Goal: Task Accomplishment & Management: Complete application form

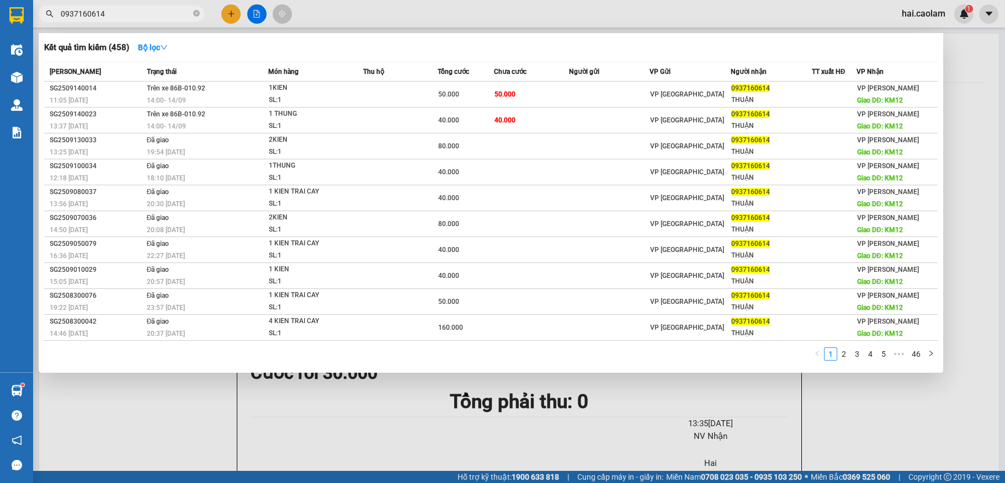
click at [166, 14] on input "0937160614" at bounding box center [126, 14] width 130 height 12
click at [164, 11] on input "0937160614" at bounding box center [126, 14] width 130 height 12
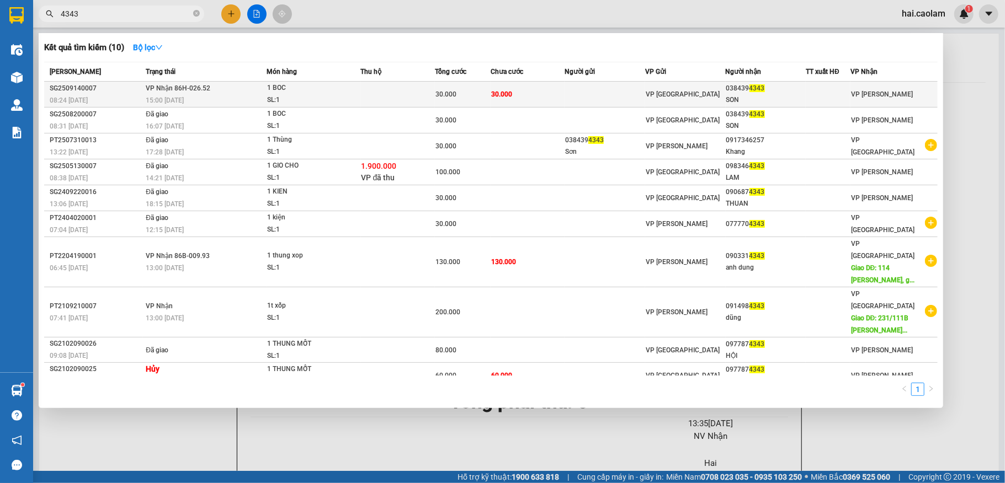
type input "4343"
click at [777, 96] on div "SON" at bounding box center [765, 100] width 79 height 12
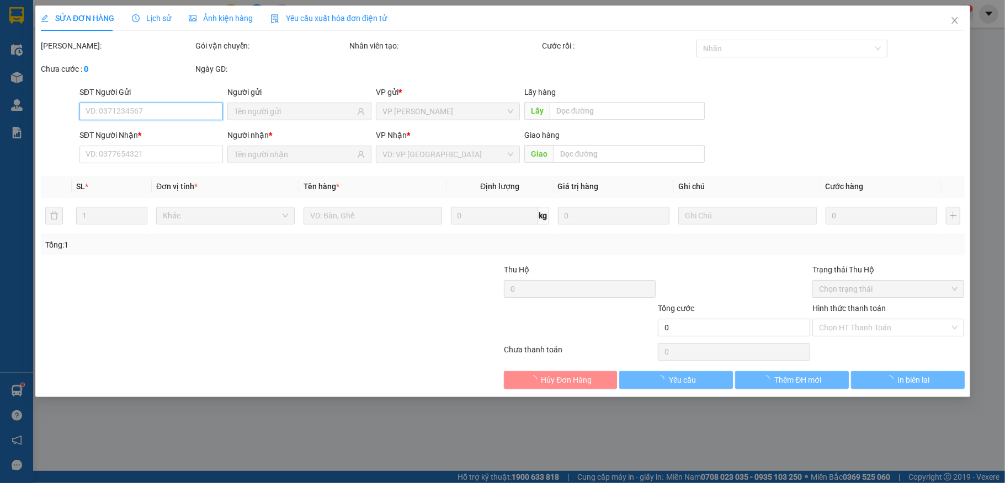
type input "0384394343"
type input "SON"
type input "30.000"
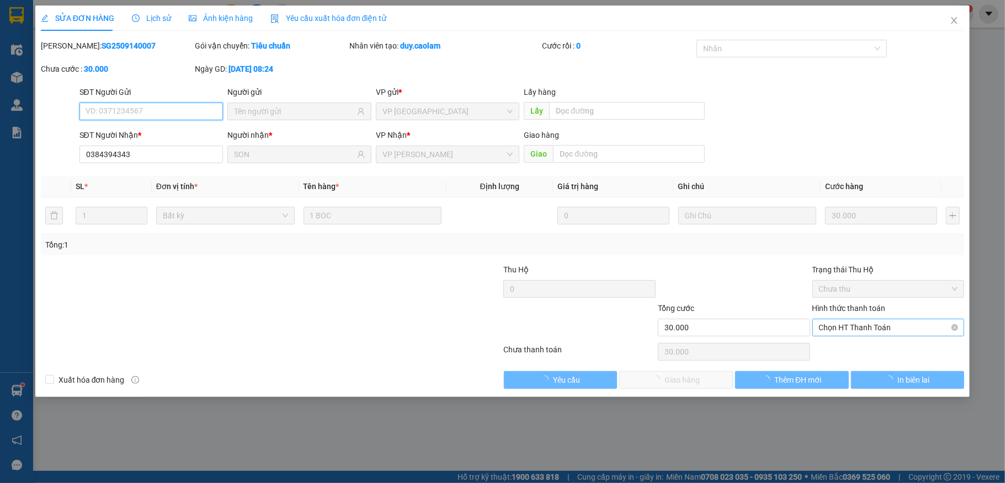
click at [839, 334] on span "Chọn HT Thanh Toán" at bounding box center [888, 328] width 139 height 17
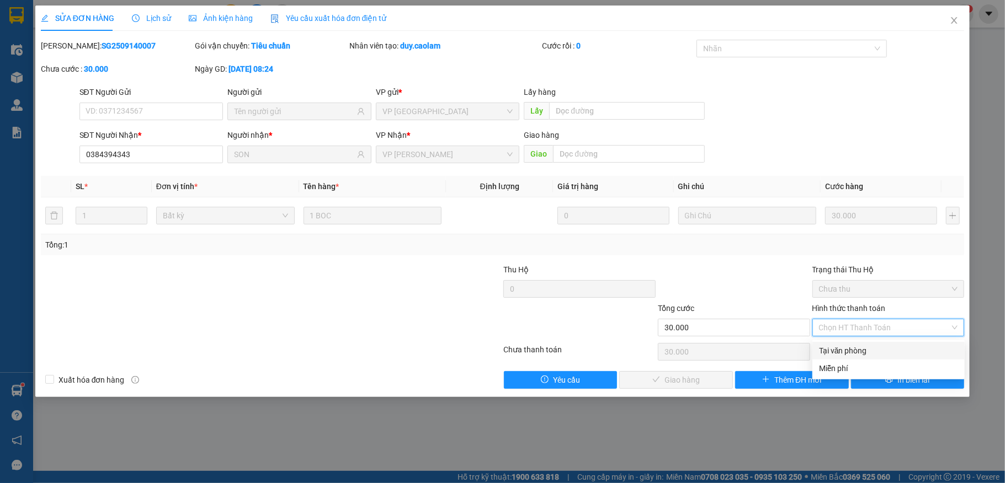
click at [838, 347] on div "Tại văn phòng" at bounding box center [888, 351] width 139 height 12
type input "0"
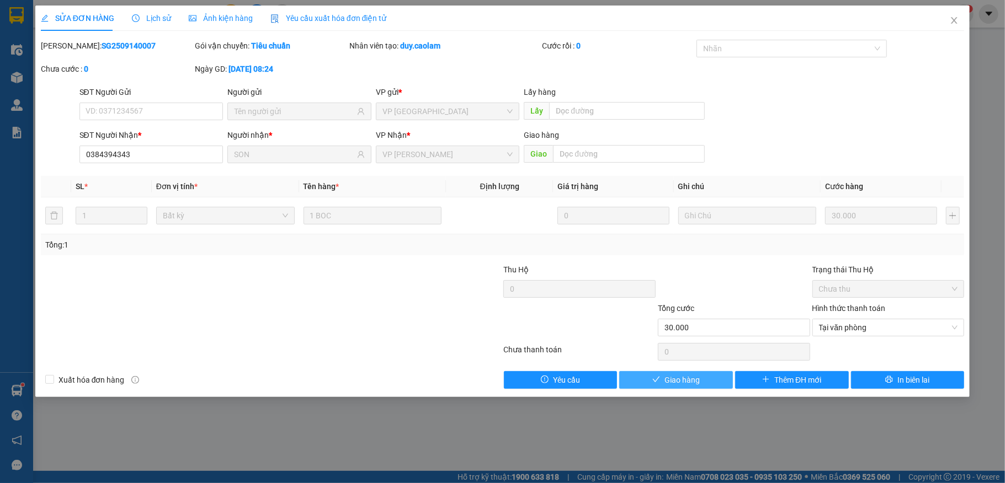
click at [698, 376] on span "Giao hàng" at bounding box center [682, 380] width 35 height 12
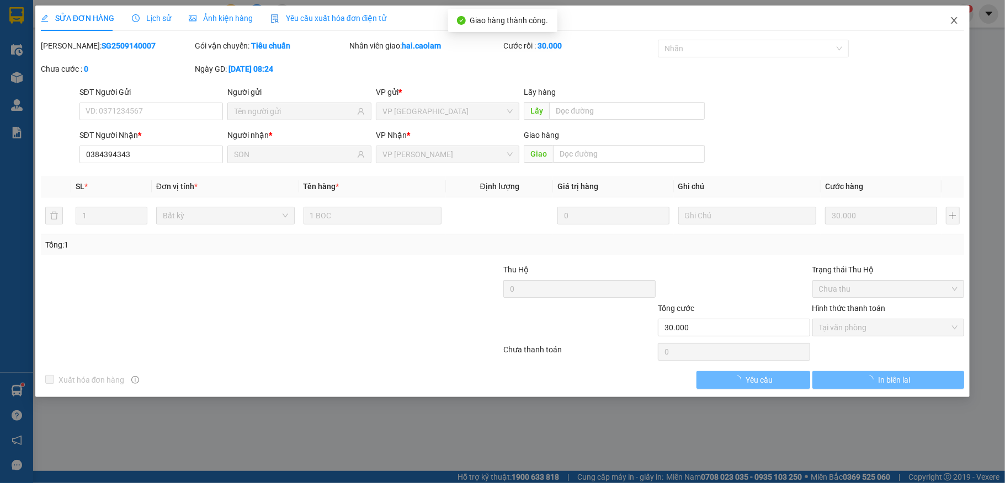
click at [956, 29] on span "Close" at bounding box center [954, 21] width 31 height 31
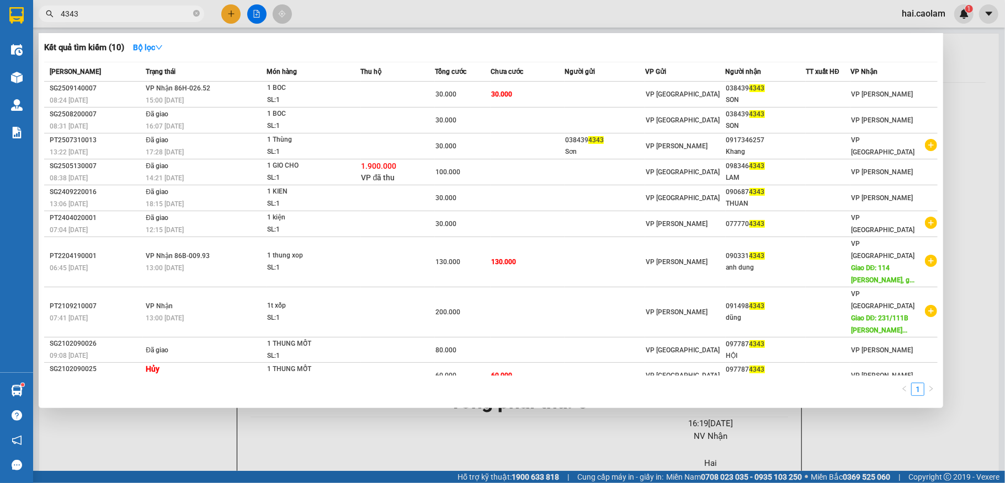
click at [136, 19] on input "4343" at bounding box center [126, 14] width 130 height 12
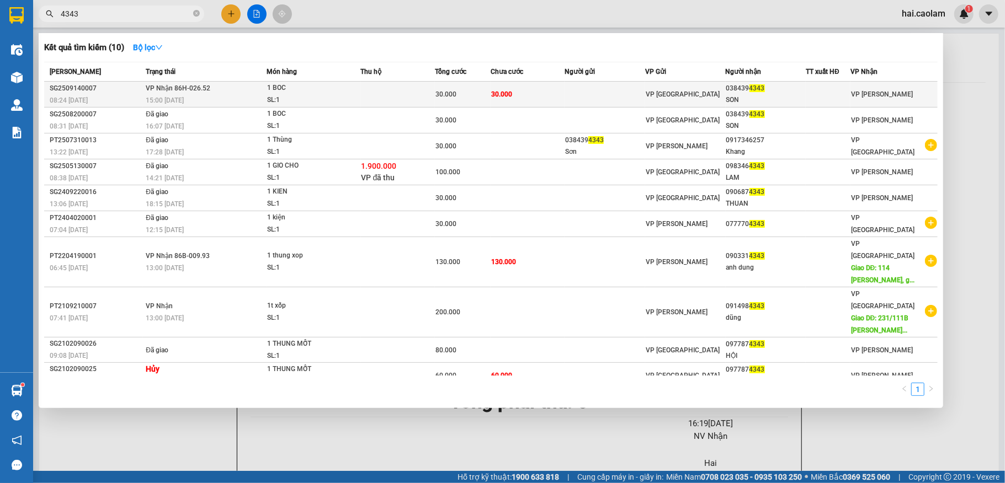
click at [435, 87] on td at bounding box center [398, 95] width 74 height 26
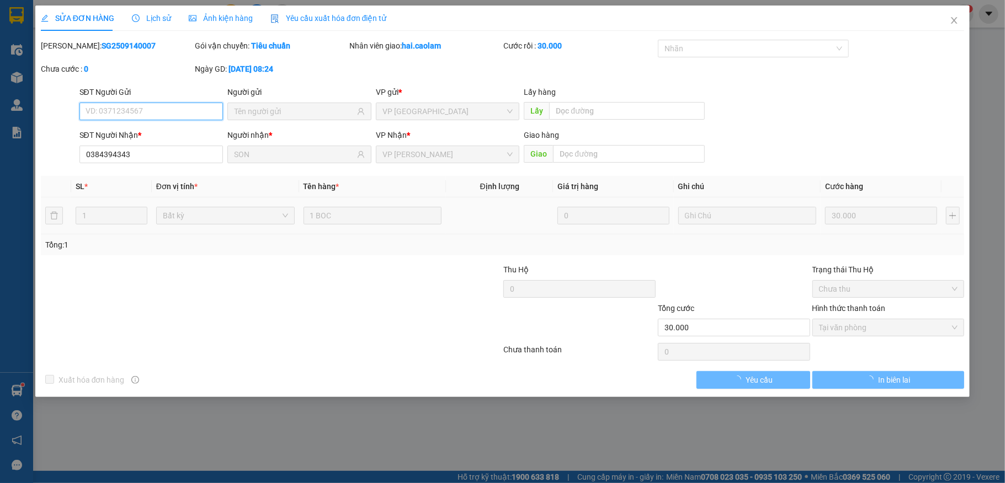
type input "0384394343"
type input "SON"
type input "30.000"
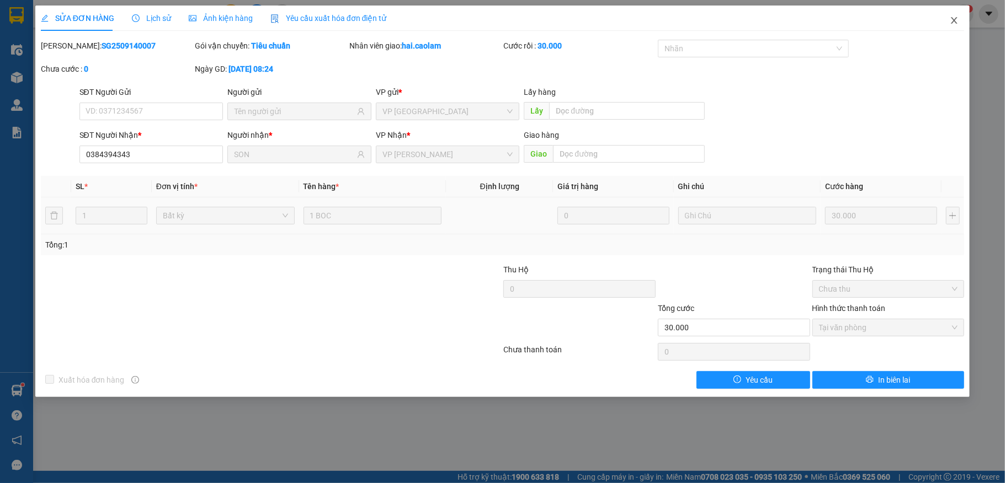
click at [957, 29] on span "Close" at bounding box center [954, 21] width 31 height 31
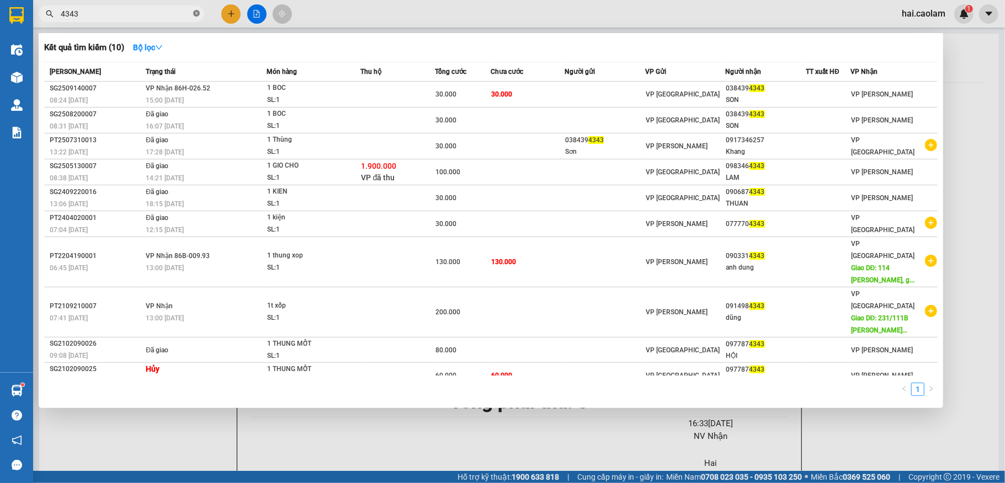
click at [196, 14] on icon "close-circle" at bounding box center [196, 13] width 7 height 7
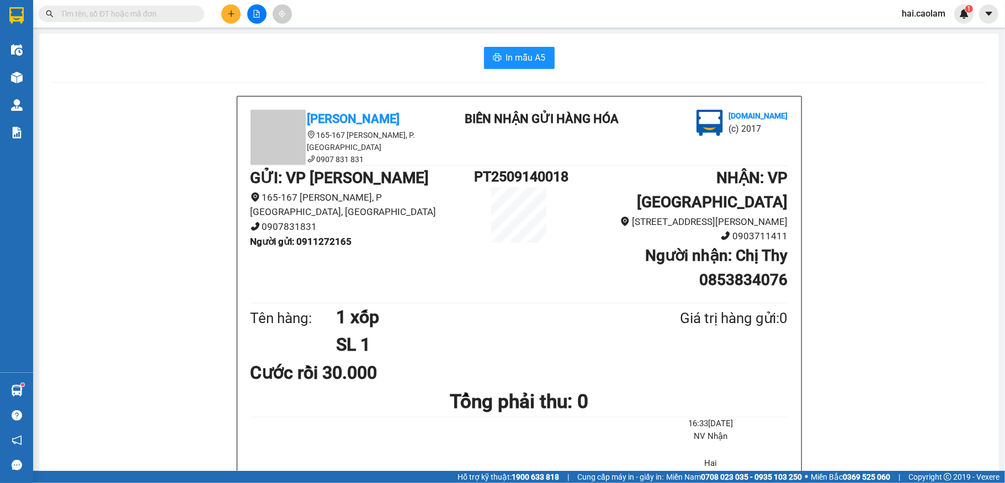
click at [406, 51] on div "In mẫu A5" at bounding box center [518, 58] width 933 height 22
click at [166, 14] on input "text" at bounding box center [126, 14] width 130 height 12
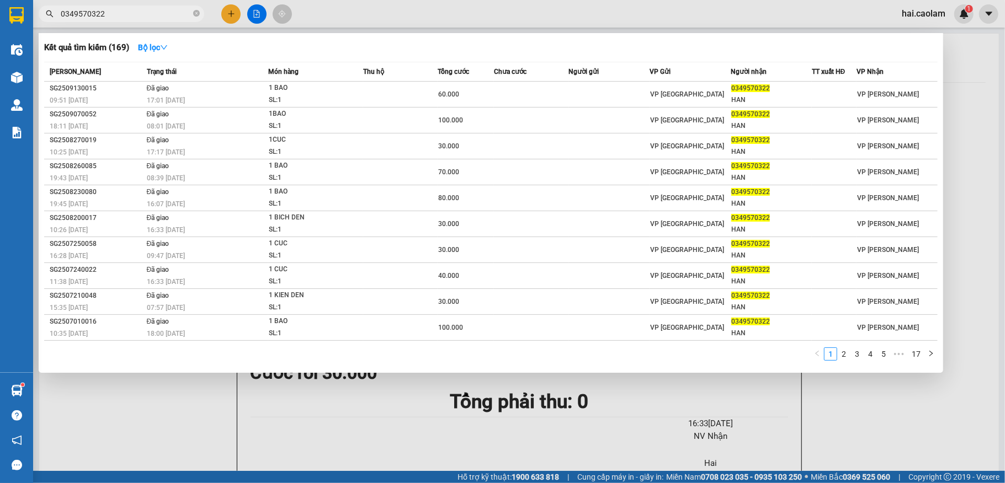
type input "0349570322"
click at [179, 405] on div at bounding box center [502, 241] width 1005 height 483
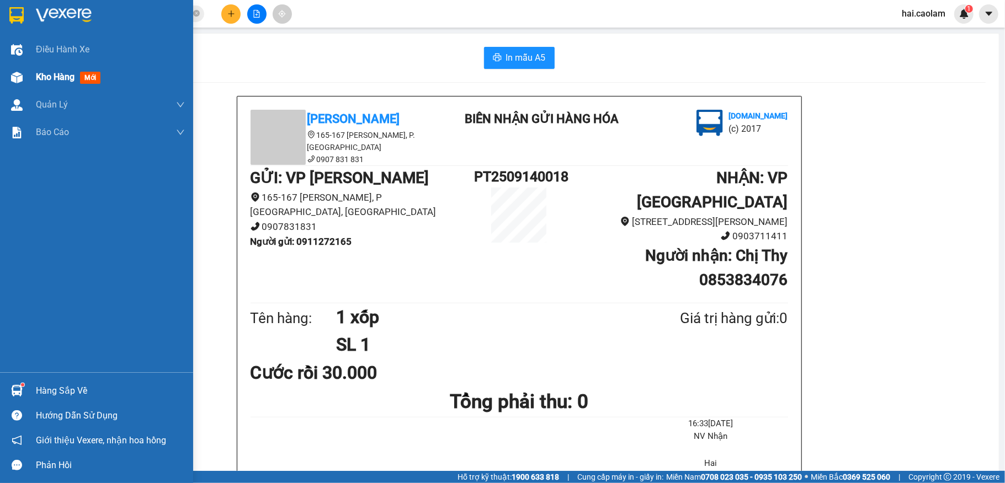
click at [22, 81] on img at bounding box center [17, 78] width 12 height 12
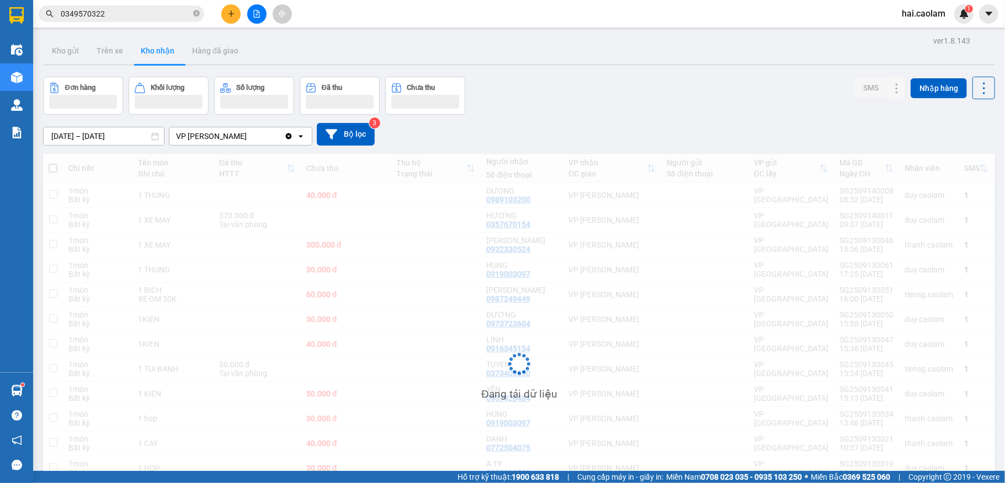
click at [226, 49] on button "Hàng đã giao" at bounding box center [215, 51] width 64 height 26
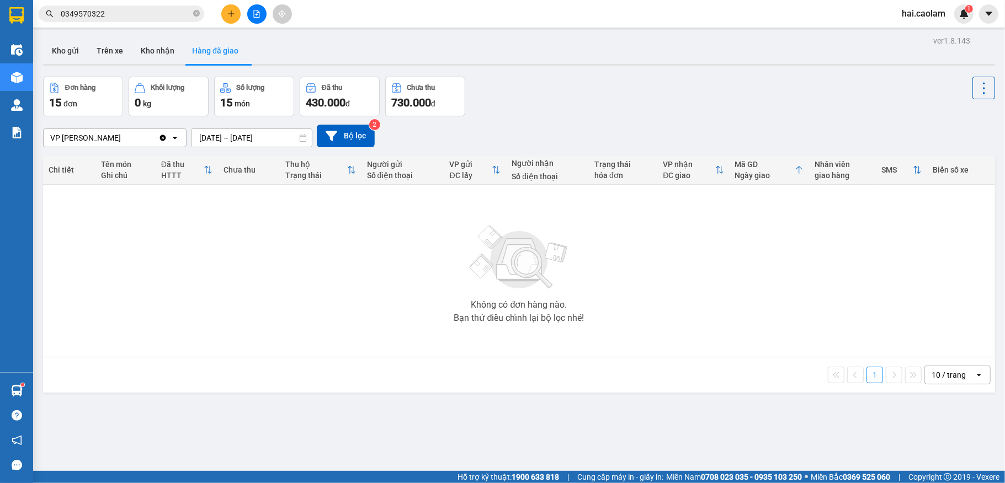
click at [226, 49] on button "Hàng đã giao" at bounding box center [215, 51] width 64 height 26
click at [232, 47] on button "Hàng đã giao" at bounding box center [215, 51] width 64 height 26
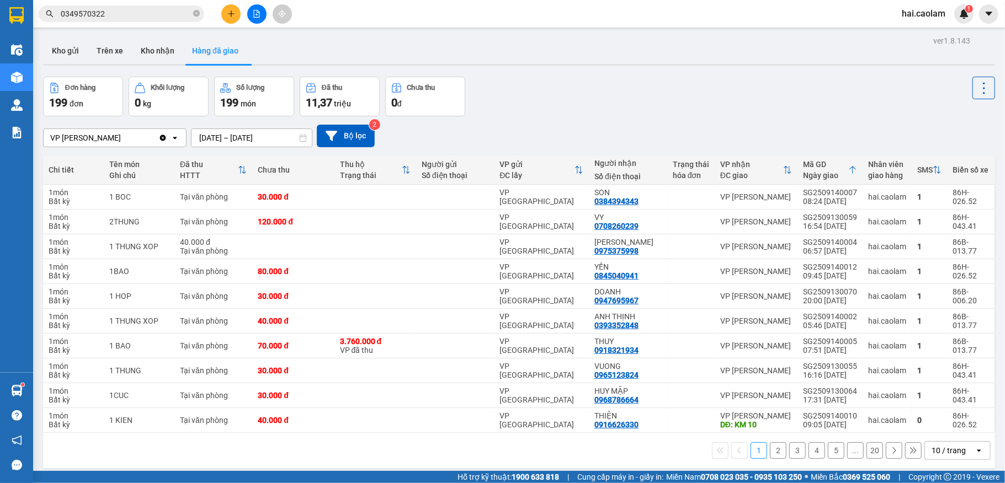
click at [975, 460] on div "open" at bounding box center [982, 451] width 15 height 18
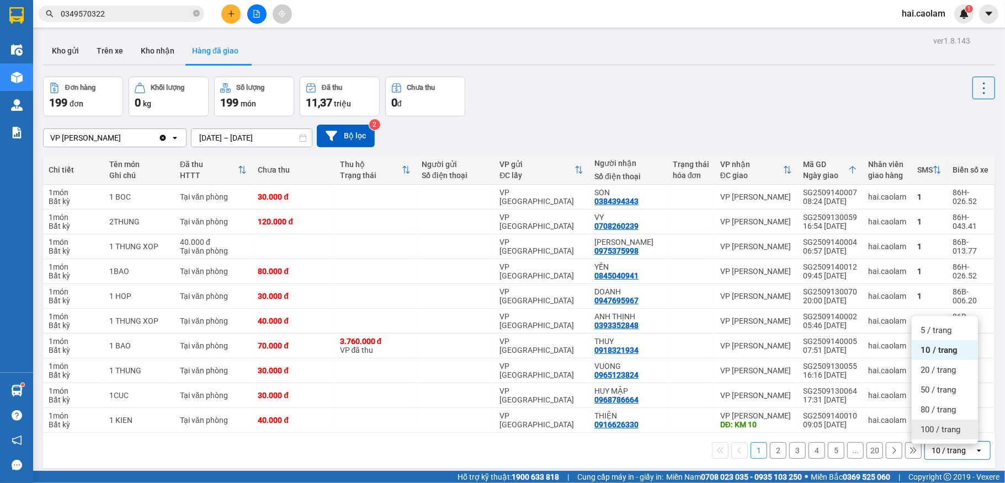
click at [942, 433] on span "100 / trang" at bounding box center [941, 429] width 40 height 11
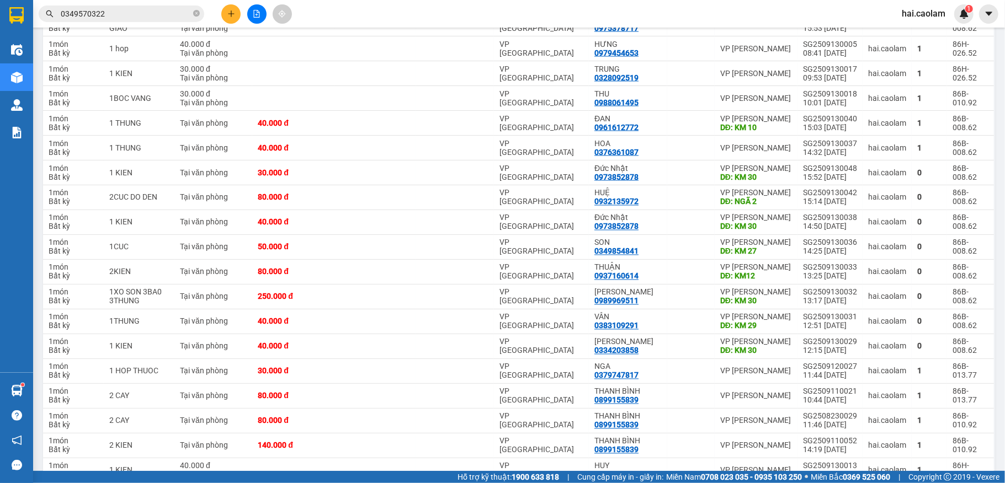
scroll to position [1471, 0]
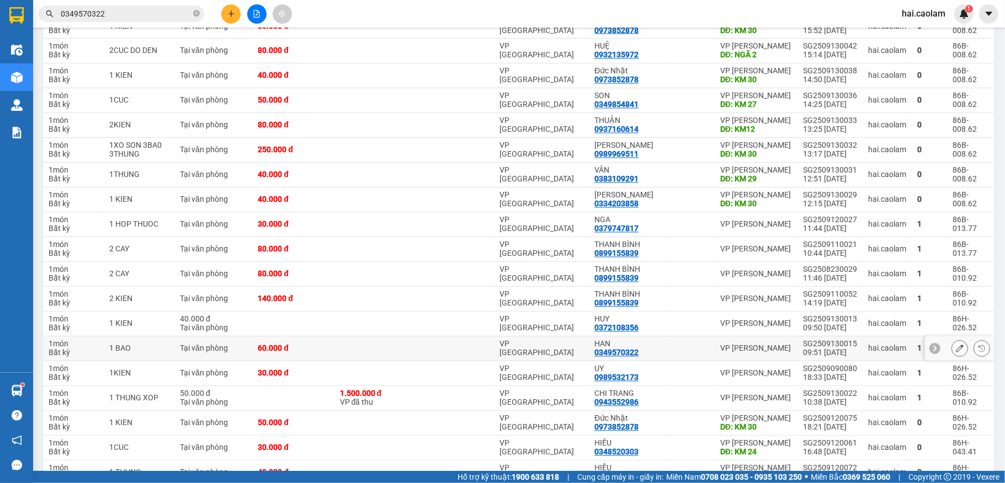
click at [673, 353] on div at bounding box center [691, 348] width 36 height 9
click at [956, 353] on icon at bounding box center [960, 349] width 8 height 8
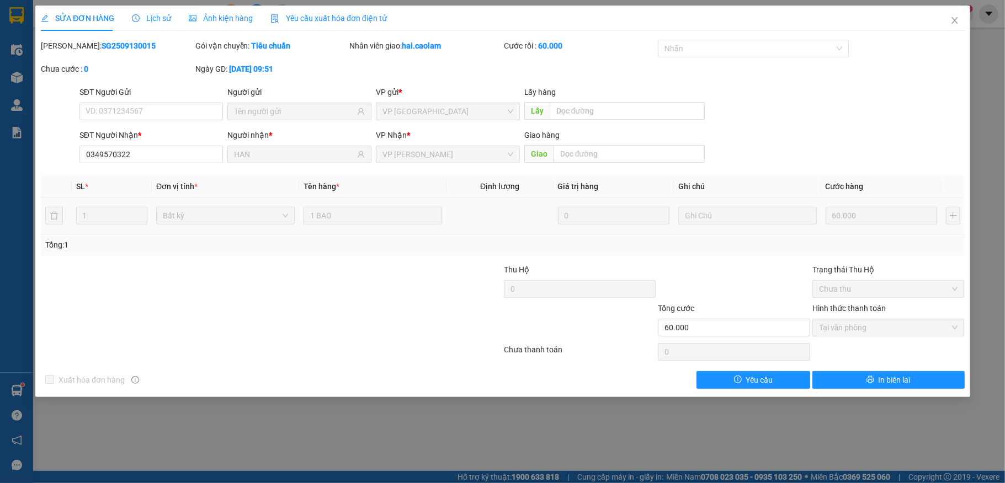
type input "0349570322"
type input "HAN"
type input "60.000"
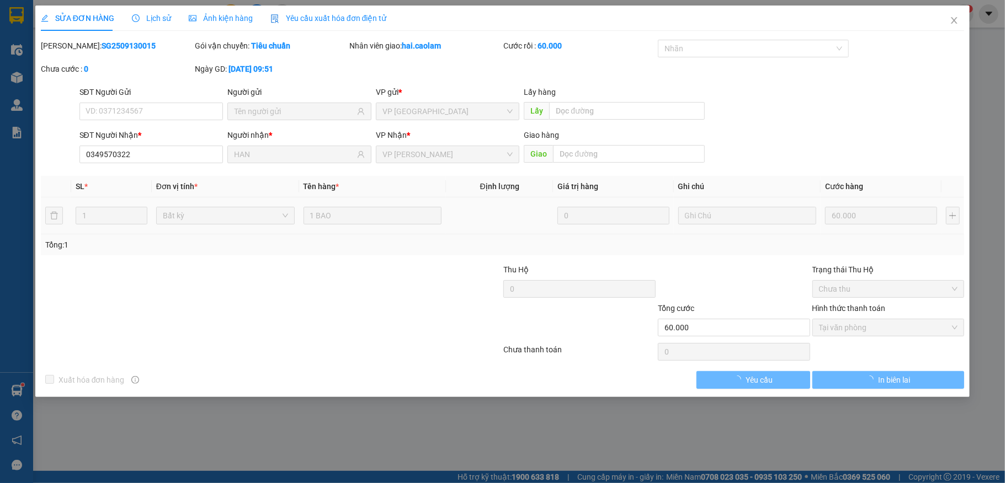
click at [158, 16] on span "Lịch sử" at bounding box center [151, 18] width 39 height 9
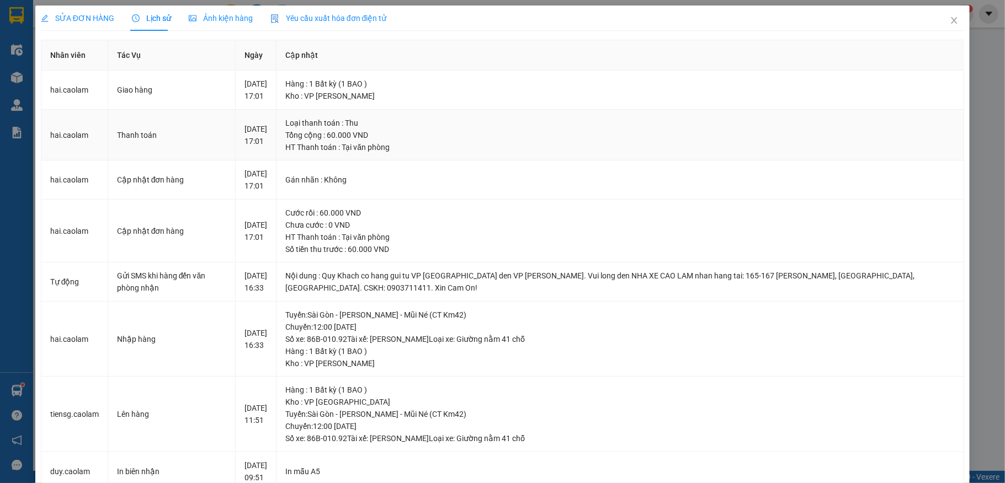
click at [943, 23] on div "hai.caolam 1" at bounding box center [933, 13] width 81 height 19
click at [943, 20] on span "hai.caolam" at bounding box center [923, 14] width 61 height 14
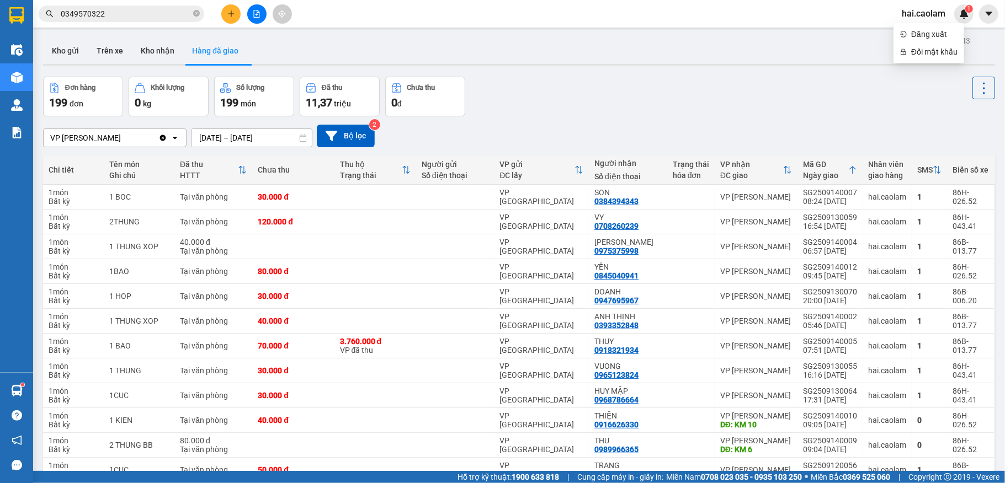
click at [126, 13] on input "0349570322" at bounding box center [126, 14] width 130 height 12
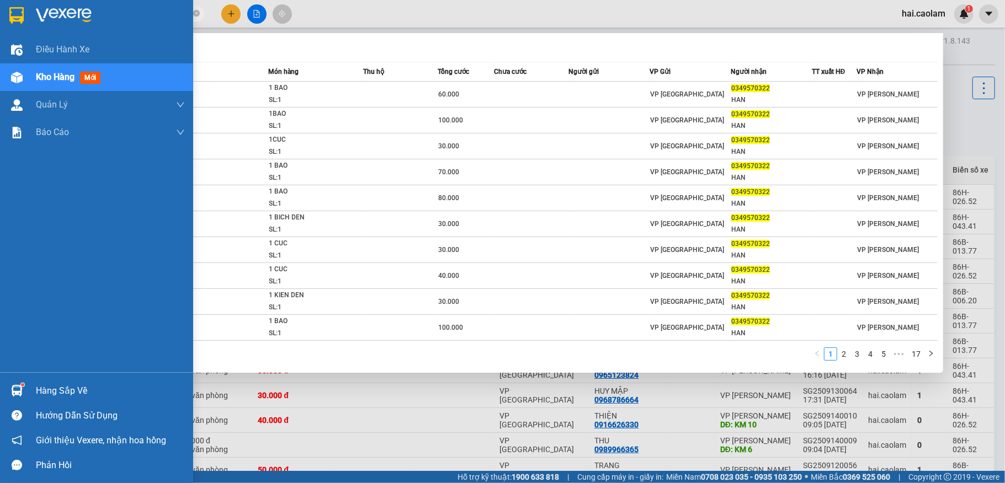
click at [12, 391] on img at bounding box center [17, 391] width 12 height 12
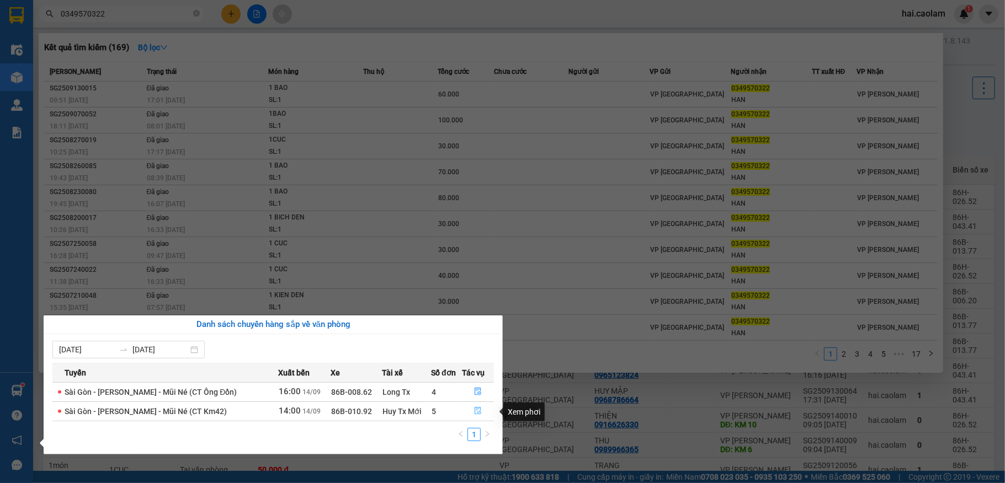
click at [471, 408] on button "button" at bounding box center [478, 412] width 31 height 18
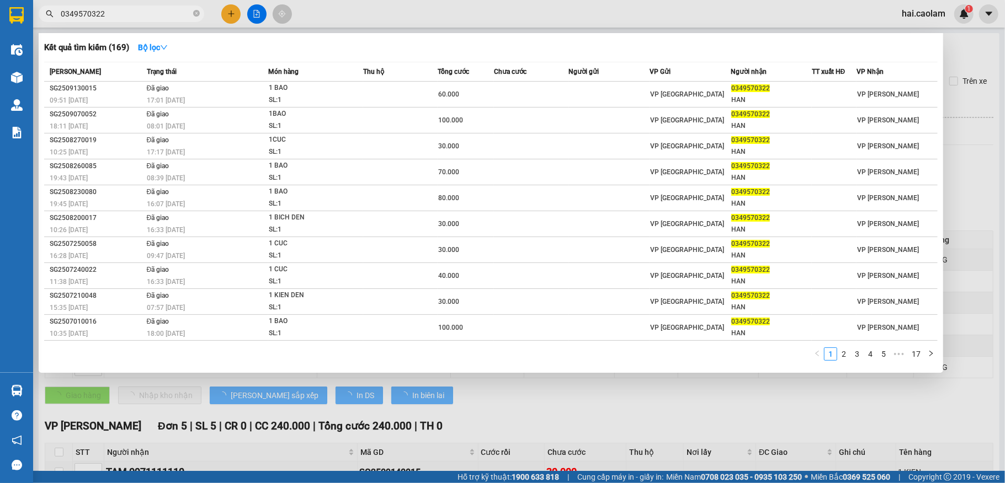
click at [492, 363] on div "1 2 3 4 5 ••• 17" at bounding box center [491, 358] width 894 height 20
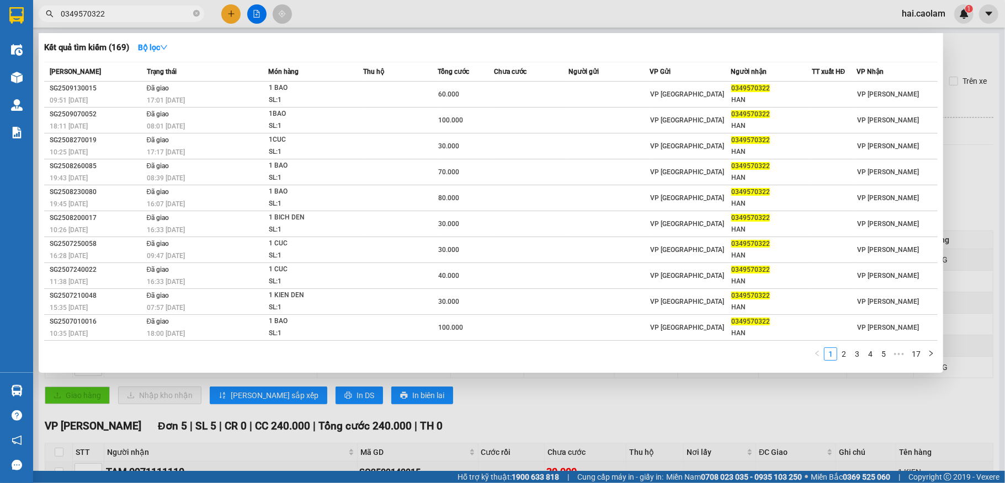
click at [472, 403] on div at bounding box center [502, 241] width 1005 height 483
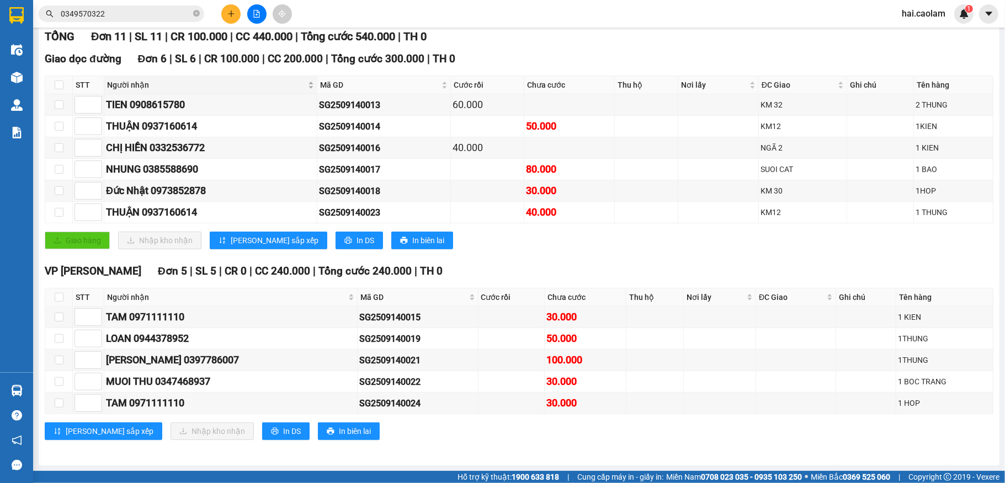
scroll to position [175, 0]
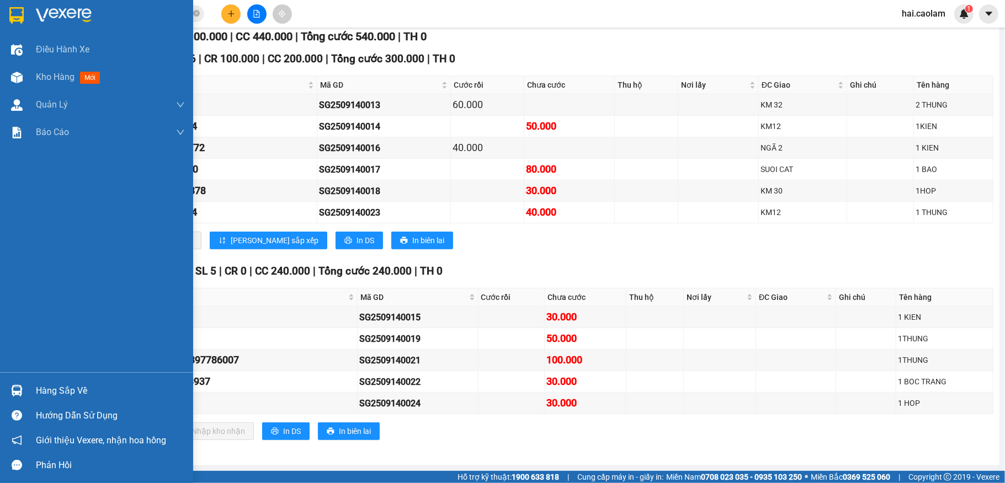
click at [12, 389] on img at bounding box center [17, 391] width 12 height 12
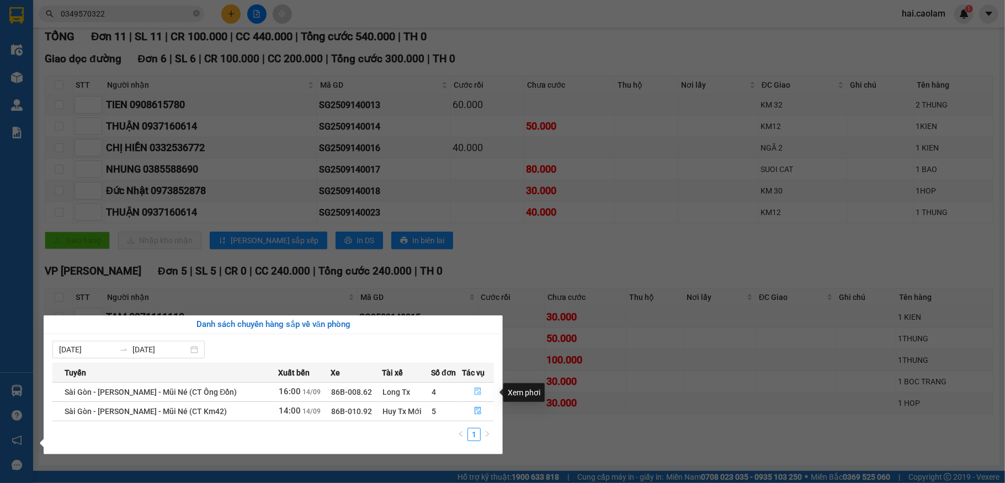
click at [475, 390] on icon "file-done" at bounding box center [478, 392] width 8 height 8
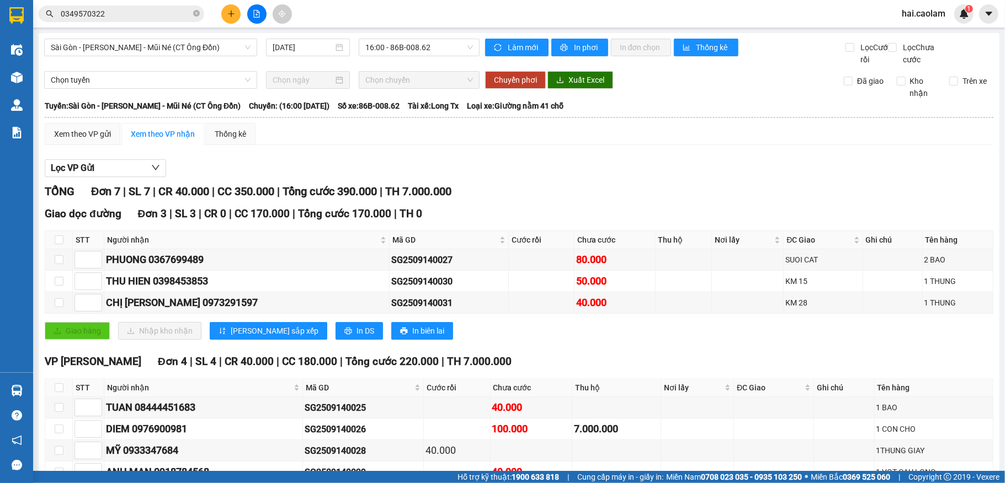
click at [234, 12] on icon "plus" at bounding box center [231, 14] width 8 height 8
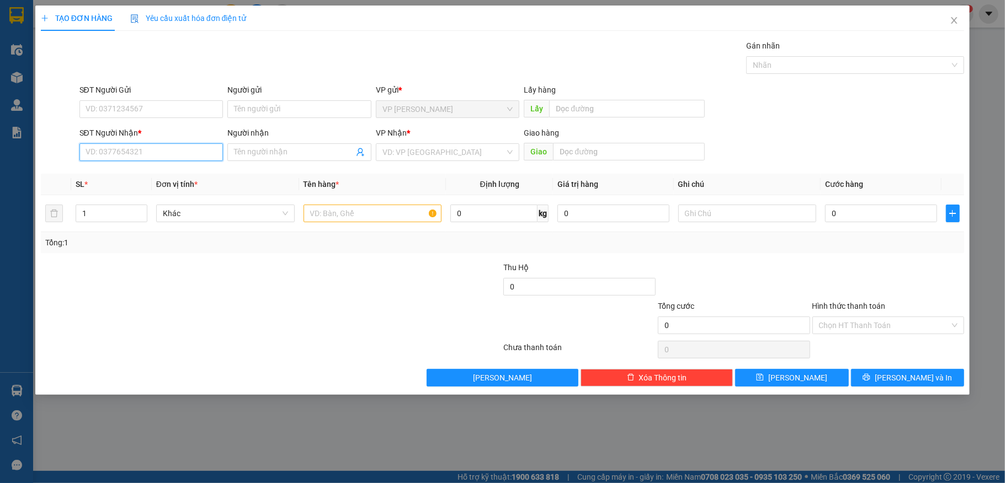
click at [158, 153] on input "SĐT Người Nhận *" at bounding box center [151, 152] width 144 height 18
type input "0909778833"
drag, startPoint x: 164, startPoint y: 179, endPoint x: 144, endPoint y: 123, distance: 60.2
click at [164, 177] on div "0909778833 - A ĐƯỜNG" at bounding box center [151, 175] width 131 height 12
type input "A ĐƯỜNG"
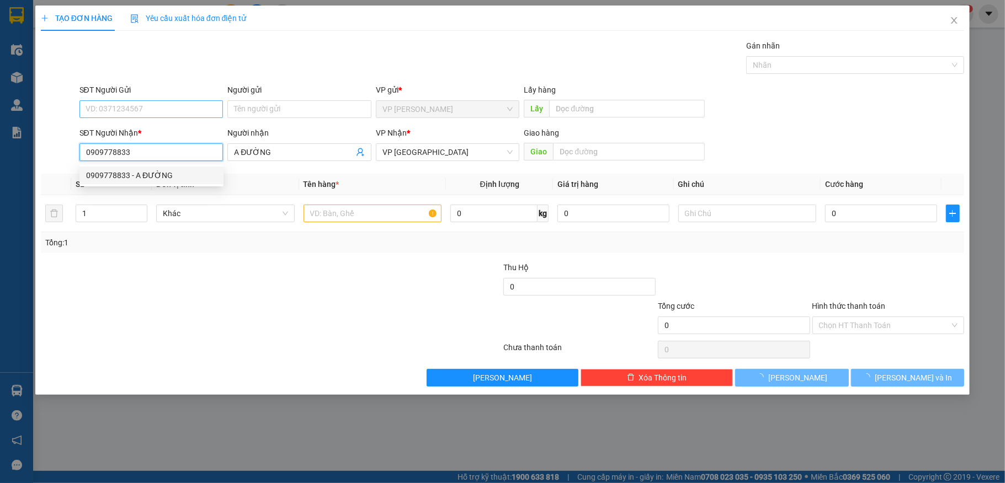
type input "0909778833"
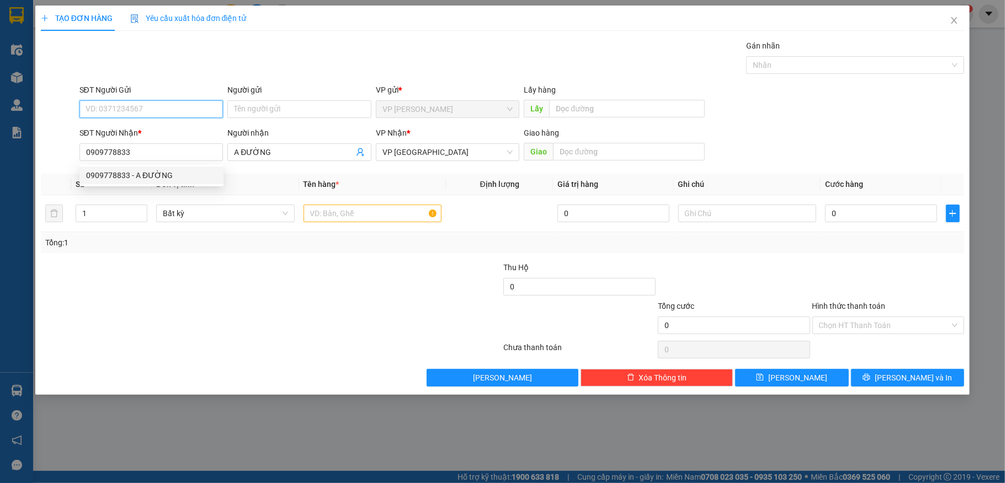
click at [146, 108] on input "SĐT Người Gửi" at bounding box center [151, 109] width 144 height 18
type input "0908325361"
drag, startPoint x: 177, startPoint y: 134, endPoint x: 142, endPoint y: 122, distance: 37.2
click at [177, 132] on div "0908325361 - TY" at bounding box center [151, 132] width 131 height 12
type input "TY"
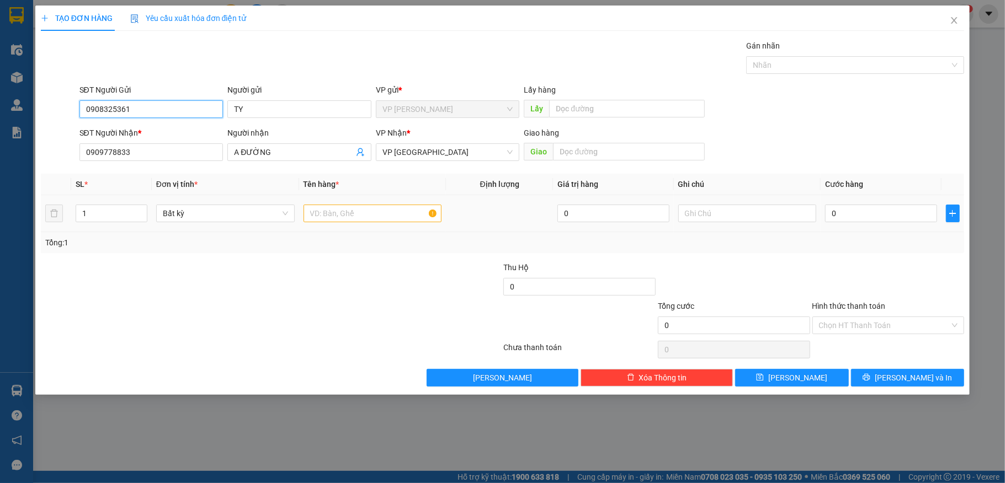
type input "0908325361"
click at [398, 211] on input "text" at bounding box center [373, 214] width 139 height 18
type input "2 hso"
click at [877, 206] on input "0" at bounding box center [880, 214] width 111 height 18
type input "3"
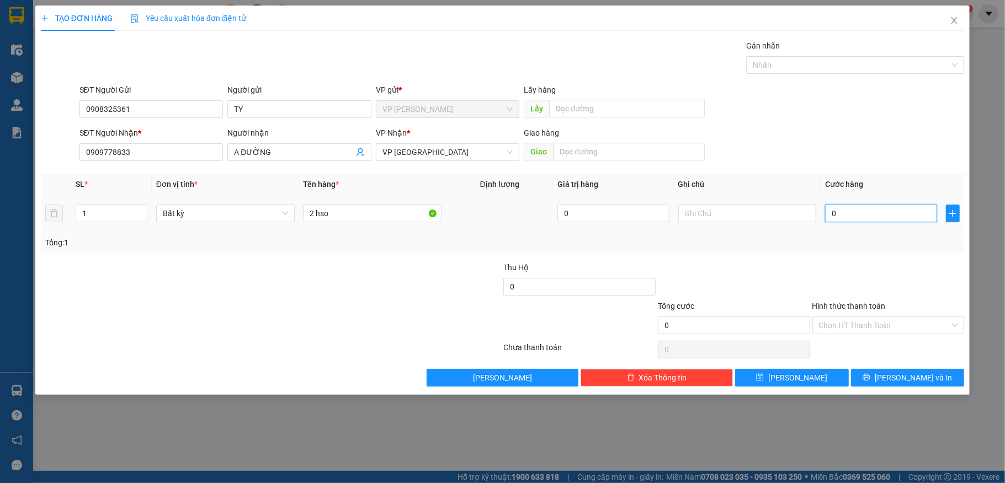
type input "3"
type input "30"
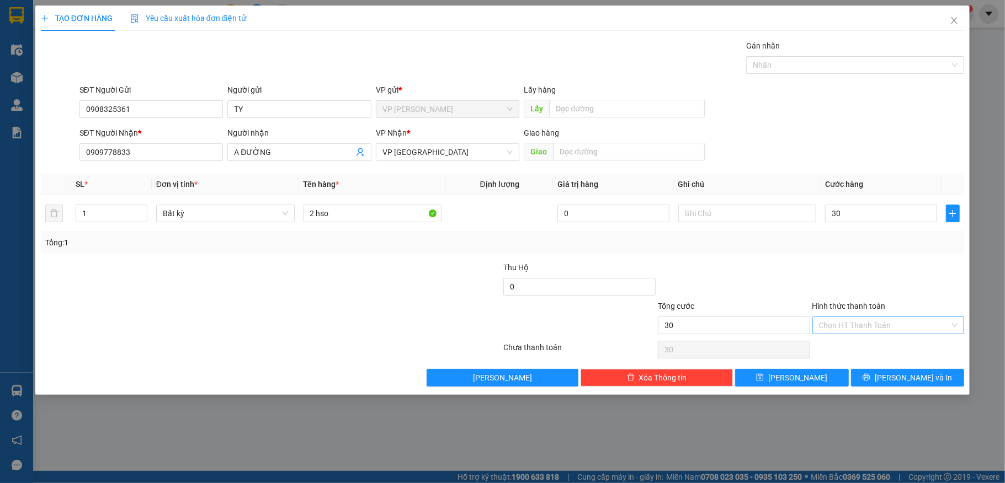
click at [885, 323] on input "Hình thức thanh toán" at bounding box center [884, 325] width 131 height 17
type input "30.000"
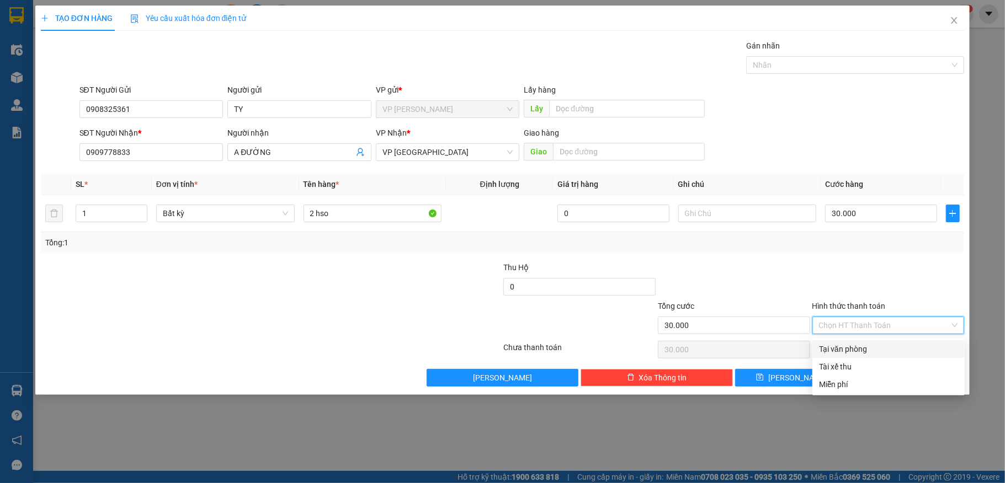
click at [884, 341] on div "Tại văn phòng" at bounding box center [888, 350] width 152 height 18
type input "0"
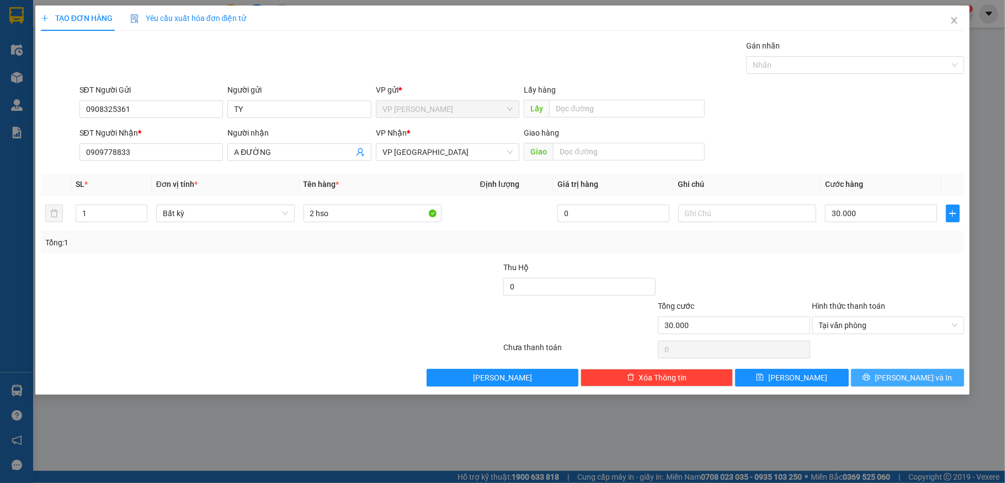
click at [897, 376] on button "[PERSON_NAME] và In" at bounding box center [908, 378] width 114 height 18
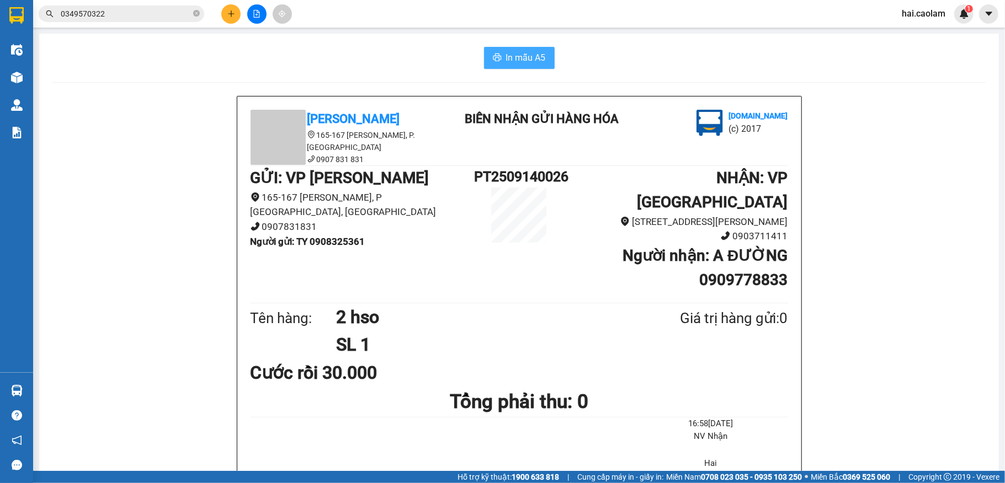
click at [506, 51] on span "In mẫu A5" at bounding box center [526, 58] width 40 height 14
drag, startPoint x: 166, startPoint y: 10, endPoint x: 214, endPoint y: 10, distance: 48.6
click at [171, 10] on input "0349570322" at bounding box center [126, 14] width 130 height 12
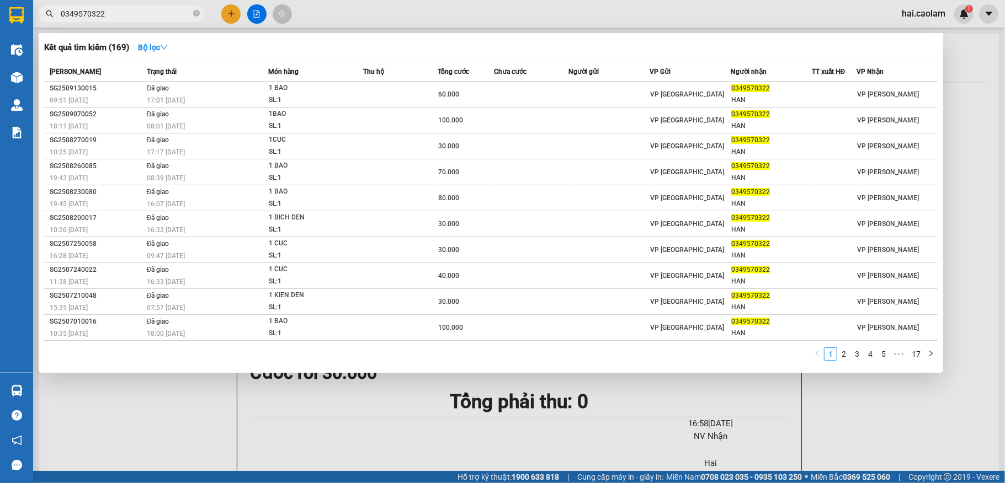
drag, startPoint x: 196, startPoint y: 17, endPoint x: 234, endPoint y: 0, distance: 41.0
click at [198, 16] on icon "close-circle" at bounding box center [196, 13] width 7 height 7
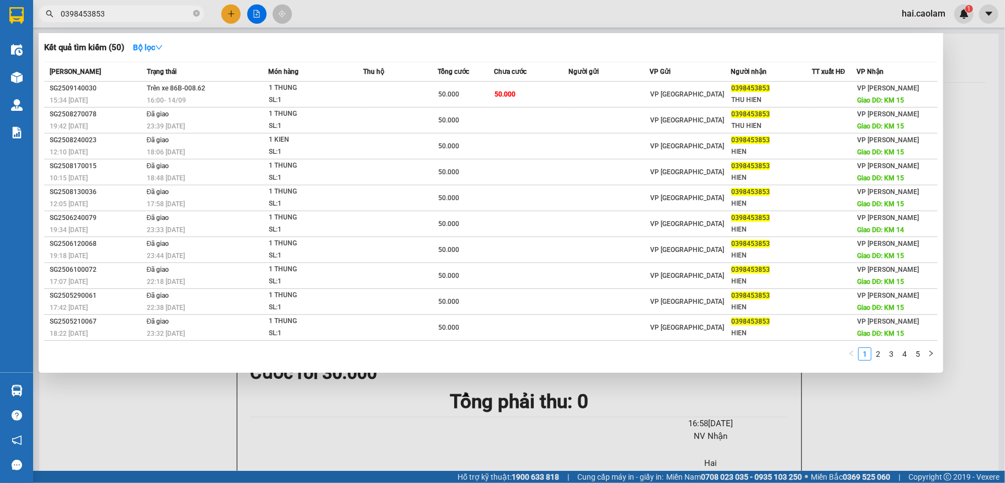
type input "0398453853"
